Goal: Task Accomplishment & Management: Manage account settings

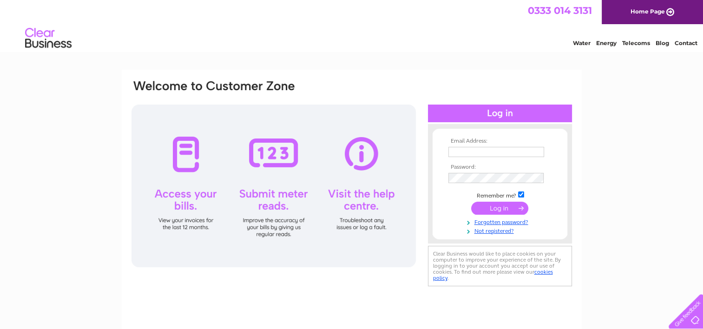
type input "[EMAIL_ADDRESS][DOMAIN_NAME]"
click at [500, 204] on input "submit" at bounding box center [499, 208] width 57 height 13
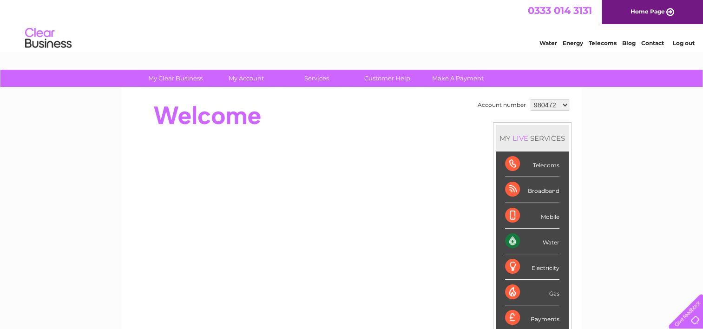
click at [569, 104] on td "980472 1090326" at bounding box center [549, 105] width 43 height 16
click at [567, 103] on select "980472 1090326" at bounding box center [549, 104] width 39 height 11
select select "1090326"
click at [530, 99] on select "980472 1090326" at bounding box center [549, 104] width 39 height 11
click at [550, 240] on div "Water" at bounding box center [532, 242] width 54 height 26
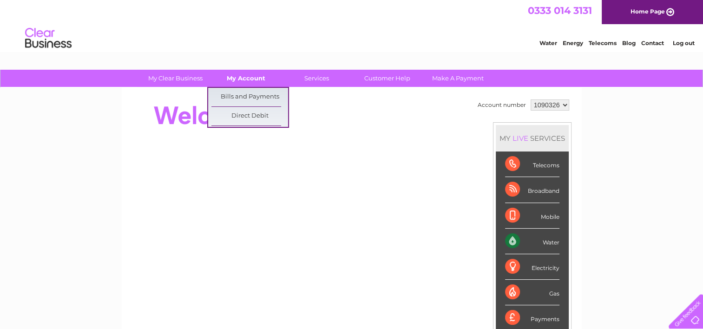
click at [251, 82] on link "My Account" at bounding box center [246, 78] width 77 height 17
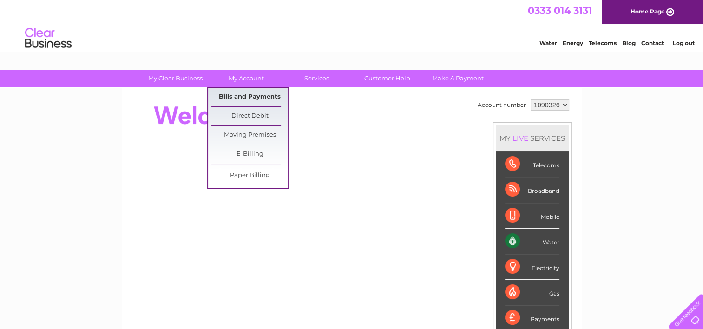
click at [252, 94] on link "Bills and Payments" at bounding box center [249, 97] width 77 height 19
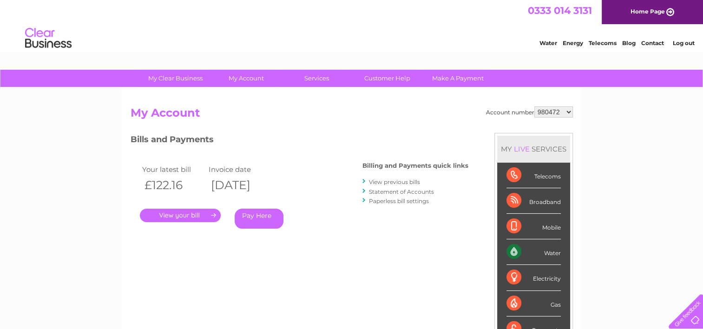
click at [203, 212] on link "." at bounding box center [180, 215] width 81 height 13
click at [568, 110] on select "980472 1090326" at bounding box center [553, 111] width 39 height 11
click at [534, 106] on select "980472 1090326" at bounding box center [553, 111] width 39 height 11
click at [570, 110] on select "980472 1090326" at bounding box center [553, 111] width 39 height 11
select select "980472"
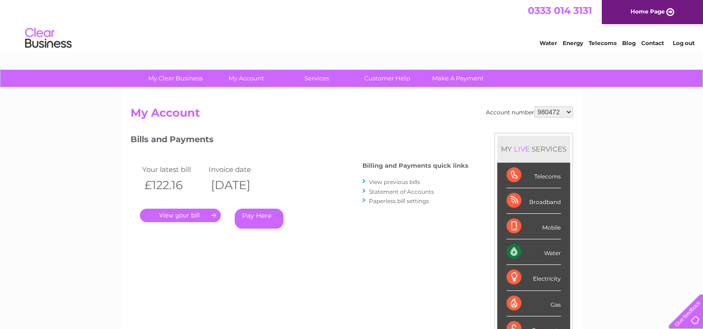
click at [534, 106] on select "980472 1090326" at bounding box center [553, 111] width 39 height 11
click at [236, 78] on link "My Account" at bounding box center [246, 78] width 77 height 17
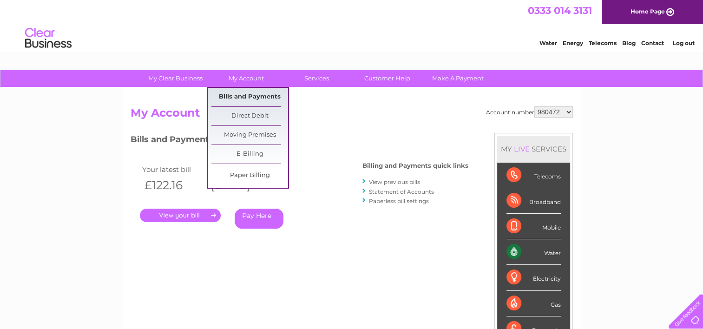
click at [249, 98] on link "Bills and Payments" at bounding box center [249, 97] width 77 height 19
click at [245, 95] on link "Bills and Payments" at bounding box center [249, 97] width 77 height 19
click at [269, 98] on link "Bills and Payments" at bounding box center [249, 97] width 77 height 19
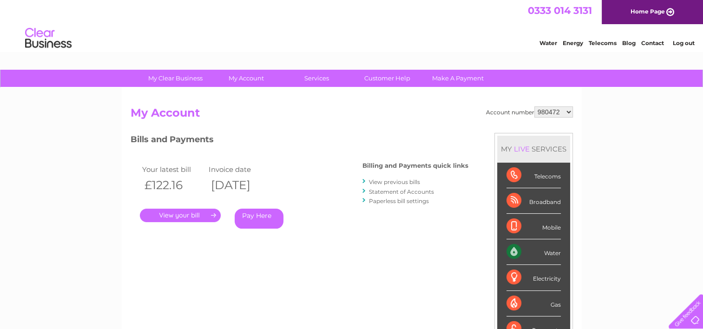
click at [392, 263] on div "Account number 980472 1090326 My Account MY LIVE SERVICES Telecoms Broadband Mo…" at bounding box center [352, 246] width 442 height 280
click at [568, 111] on select "980472 1090326" at bounding box center [553, 111] width 39 height 11
select select "1090326"
click at [534, 106] on select "980472 1090326" at bounding box center [553, 111] width 39 height 11
click at [566, 115] on select "980472 1090326" at bounding box center [553, 111] width 39 height 11
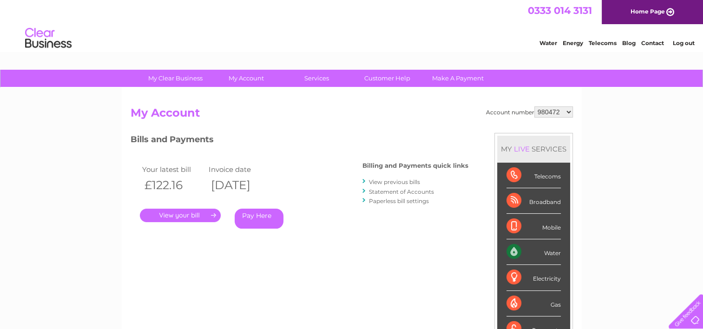
select select "1090326"
click at [534, 106] on select "980472 1090326" at bounding box center [553, 111] width 39 height 11
click at [403, 231] on div "Bills and Payments Billing and Payments quick links View previous bills Stateme…" at bounding box center [300, 187] width 338 height 109
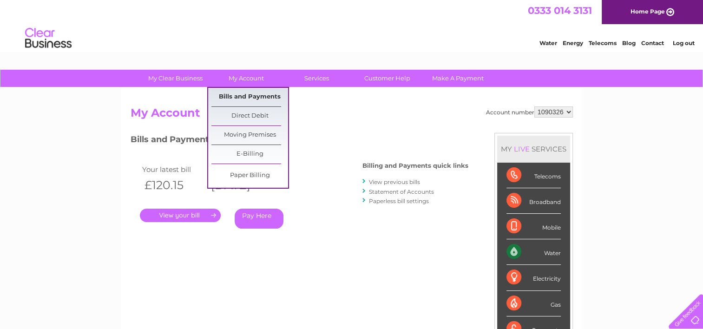
click at [242, 94] on link "Bills and Payments" at bounding box center [249, 97] width 77 height 19
